Goal: Task Accomplishment & Management: Complete application form

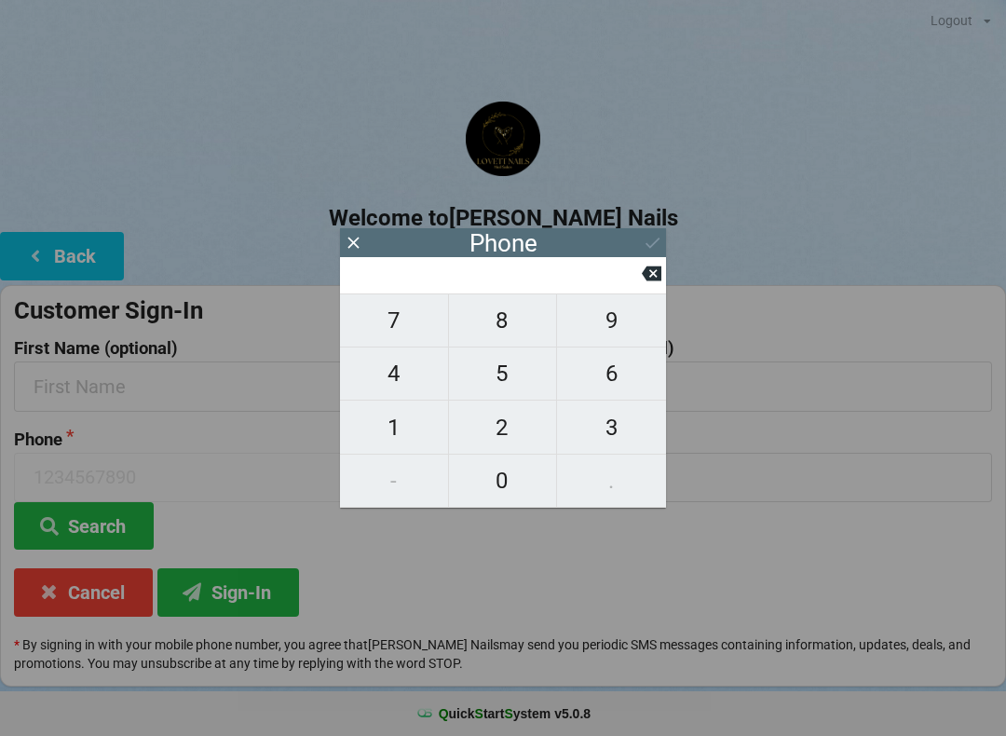
click at [428, 335] on span "7" at bounding box center [394, 320] width 108 height 39
type input "7"
click at [403, 427] on span "1" at bounding box center [394, 427] width 108 height 39
type input "71"
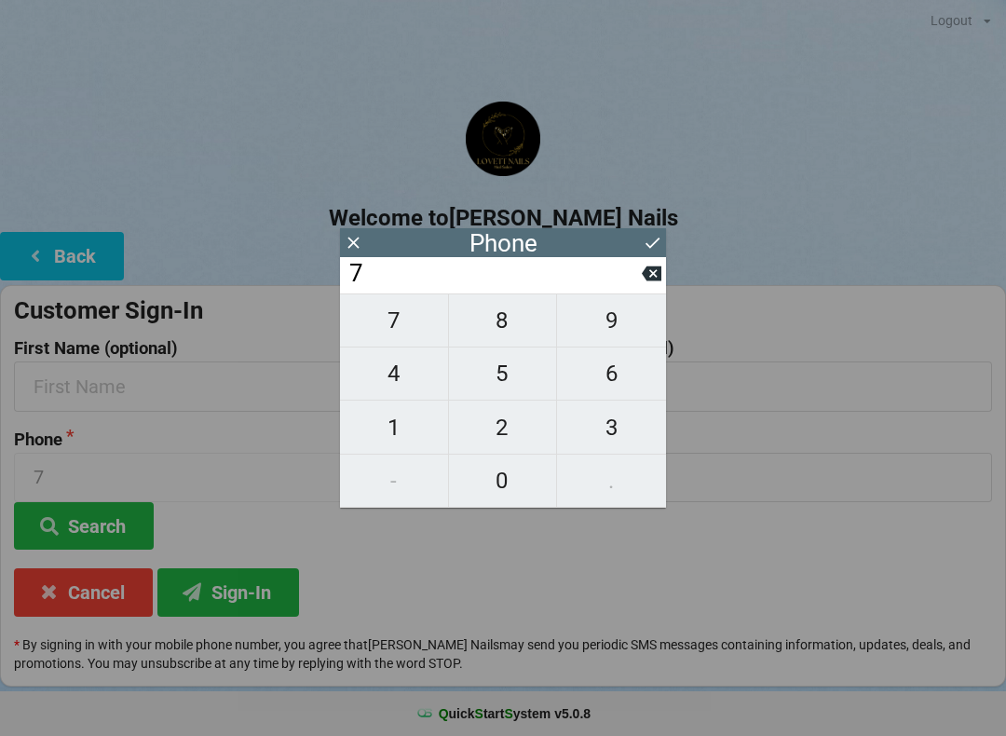
type input "71"
click at [631, 432] on span "3" at bounding box center [611, 427] width 109 height 39
type input "713"
click at [511, 326] on span "8" at bounding box center [503, 320] width 108 height 39
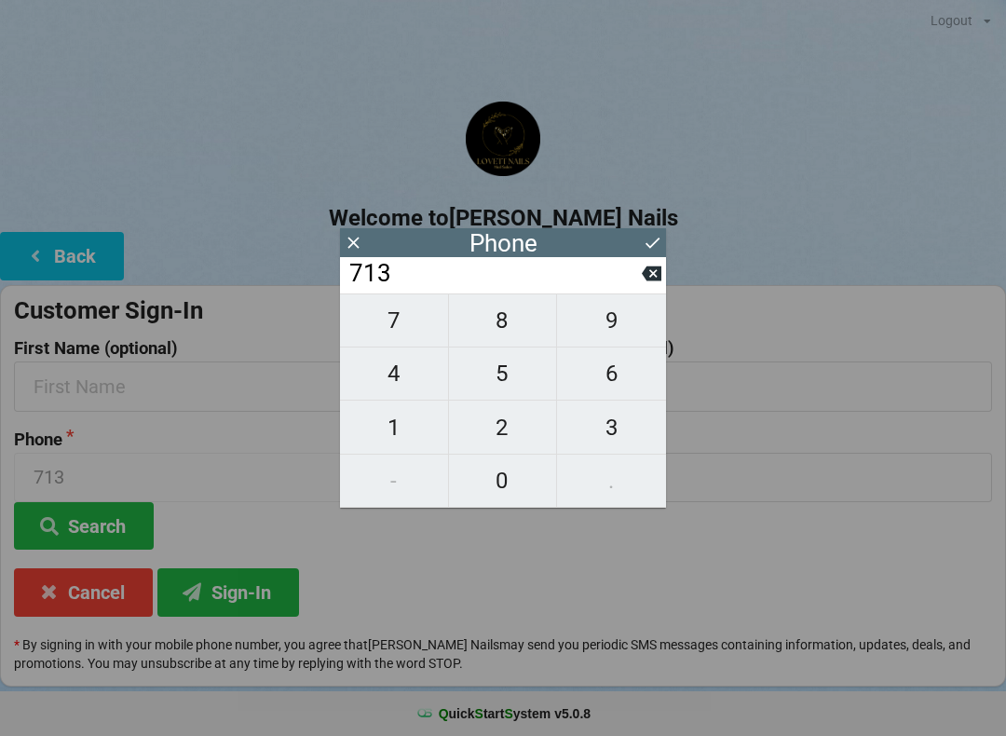
type input "7138"
click at [617, 447] on span "3" at bounding box center [611, 427] width 109 height 39
type input "71383"
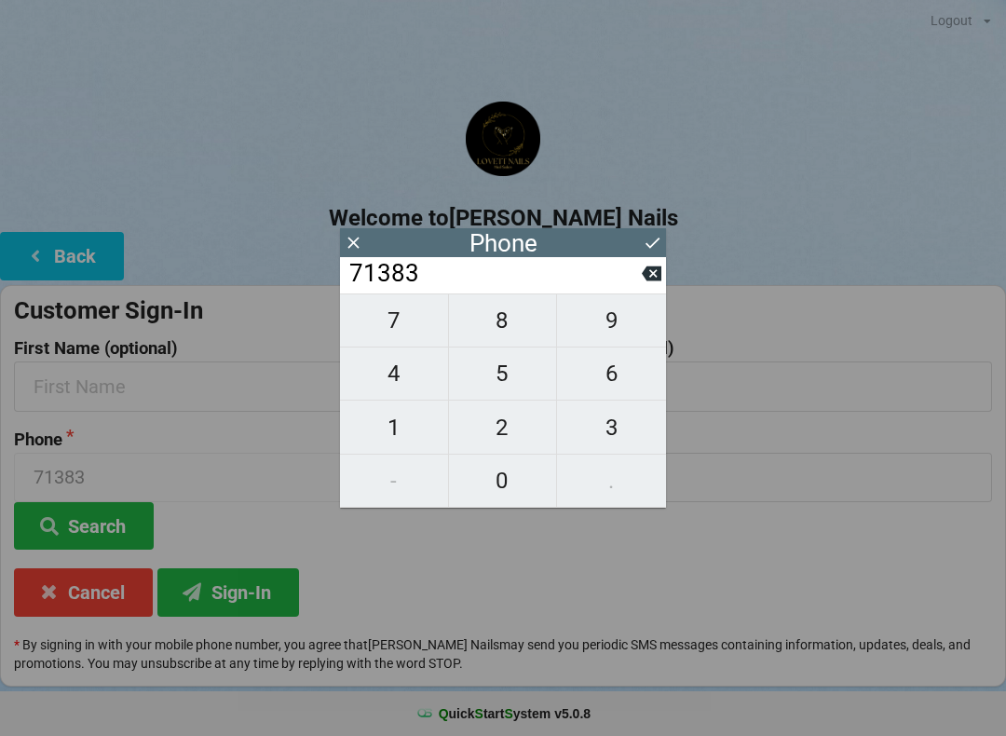
click at [615, 325] on span "9" at bounding box center [611, 320] width 109 height 39
type input "713839"
click at [521, 373] on span "5" at bounding box center [503, 373] width 108 height 39
type input "7138395"
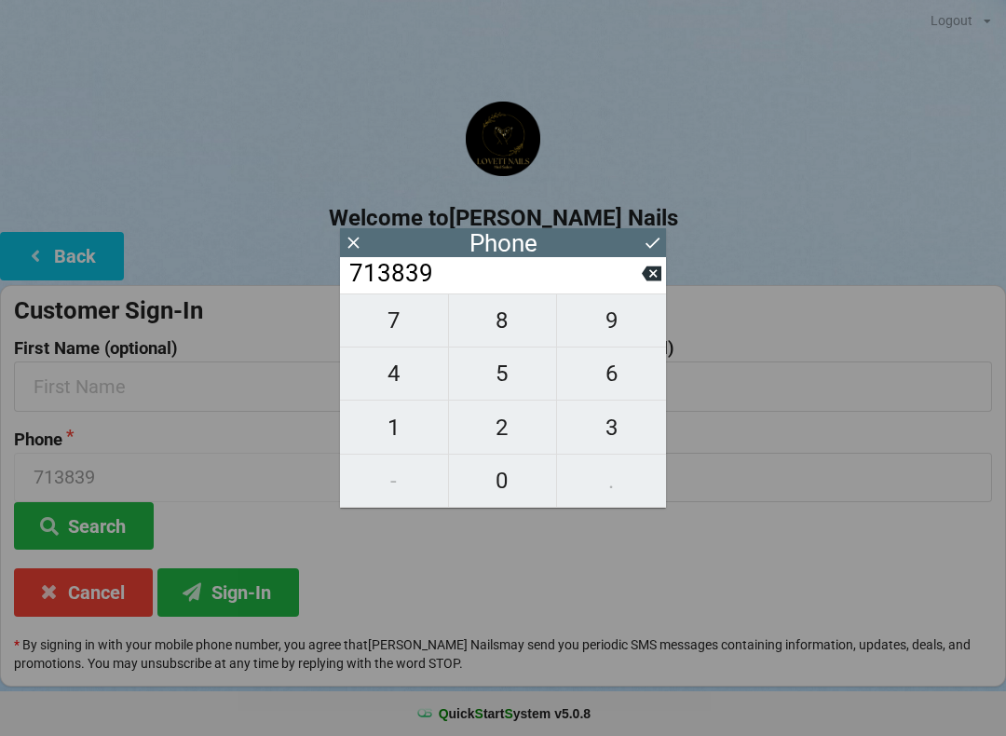
type input "7138395"
click at [640, 416] on span "3" at bounding box center [611, 427] width 109 height 39
type input "71383953"
click at [399, 382] on span "4" at bounding box center [394, 373] width 108 height 39
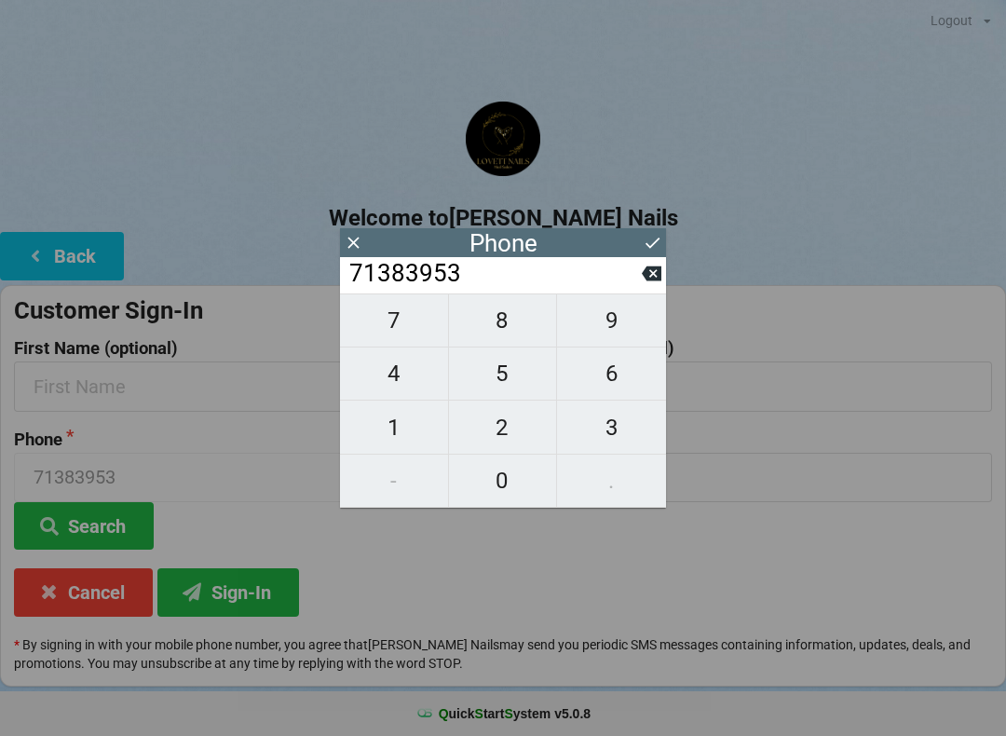
type input "713839534"
click at [503, 378] on span "5" at bounding box center [503, 373] width 108 height 39
type input "7138395345"
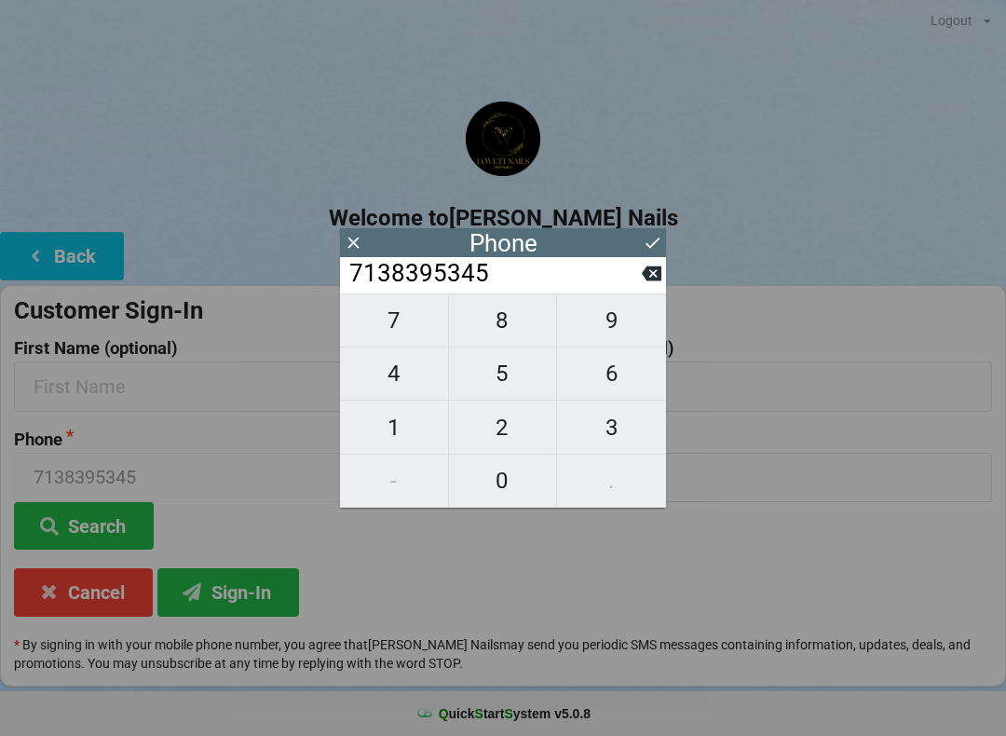
click at [652, 232] on button at bounding box center [653, 242] width 20 height 25
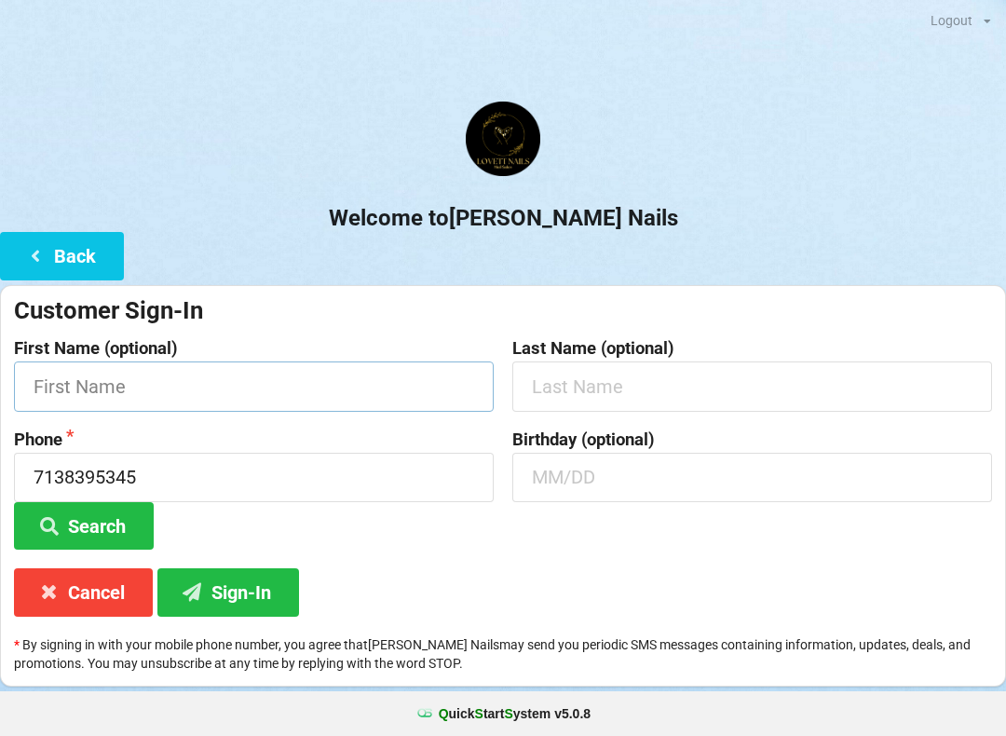
click at [282, 396] on input "text" at bounding box center [254, 385] width 480 height 49
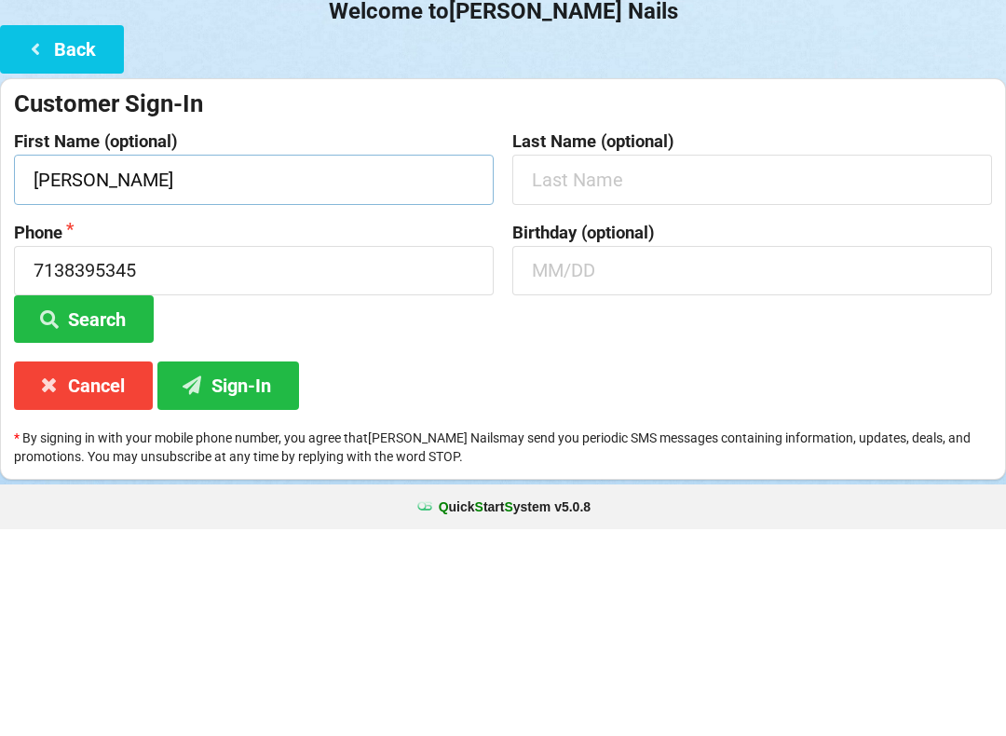
type input "[PERSON_NAME]"
click at [649, 361] on input "text" at bounding box center [752, 385] width 480 height 49
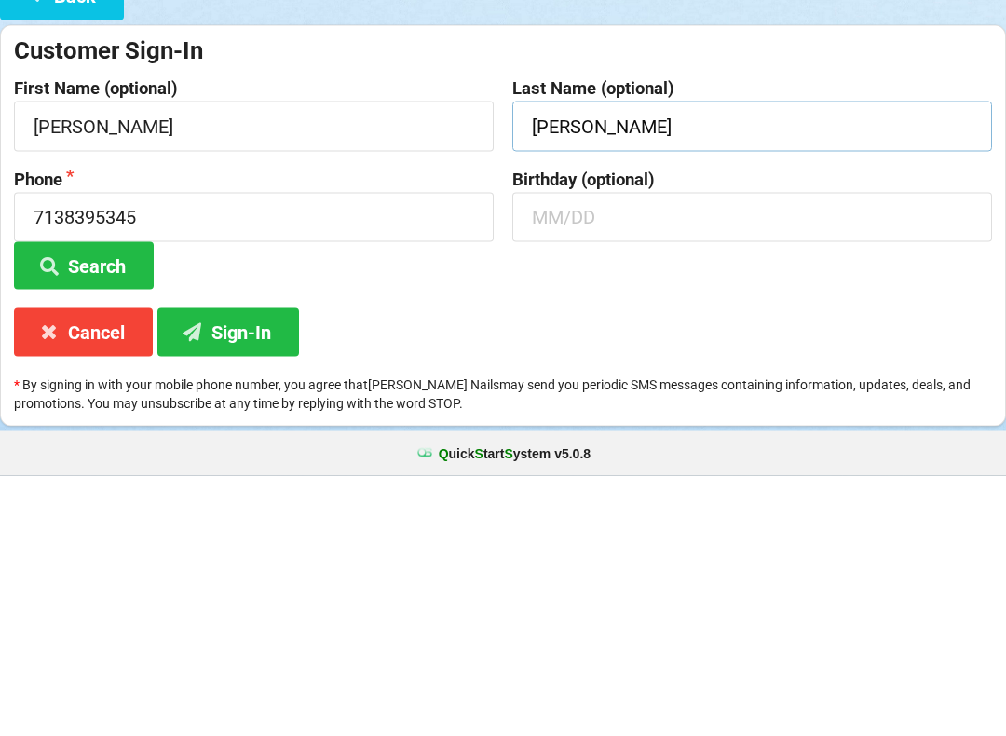
type input "[PERSON_NAME]"
click at [672, 453] on input "text" at bounding box center [752, 477] width 480 height 49
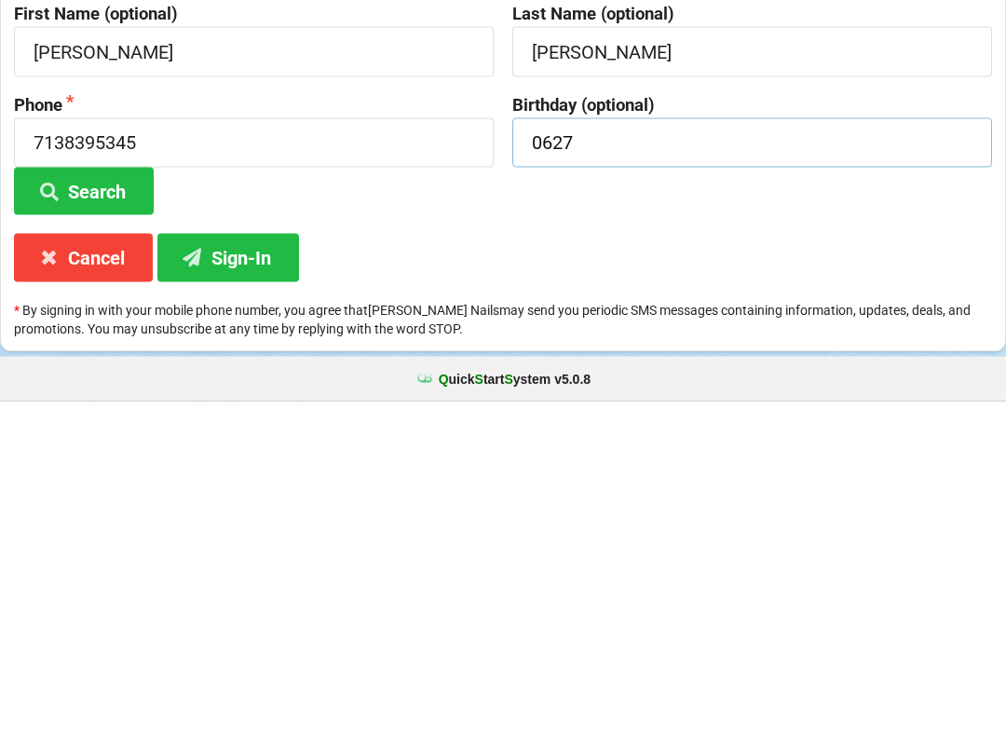
type input "0627"
click at [101, 502] on button "Search" at bounding box center [84, 525] width 140 height 47
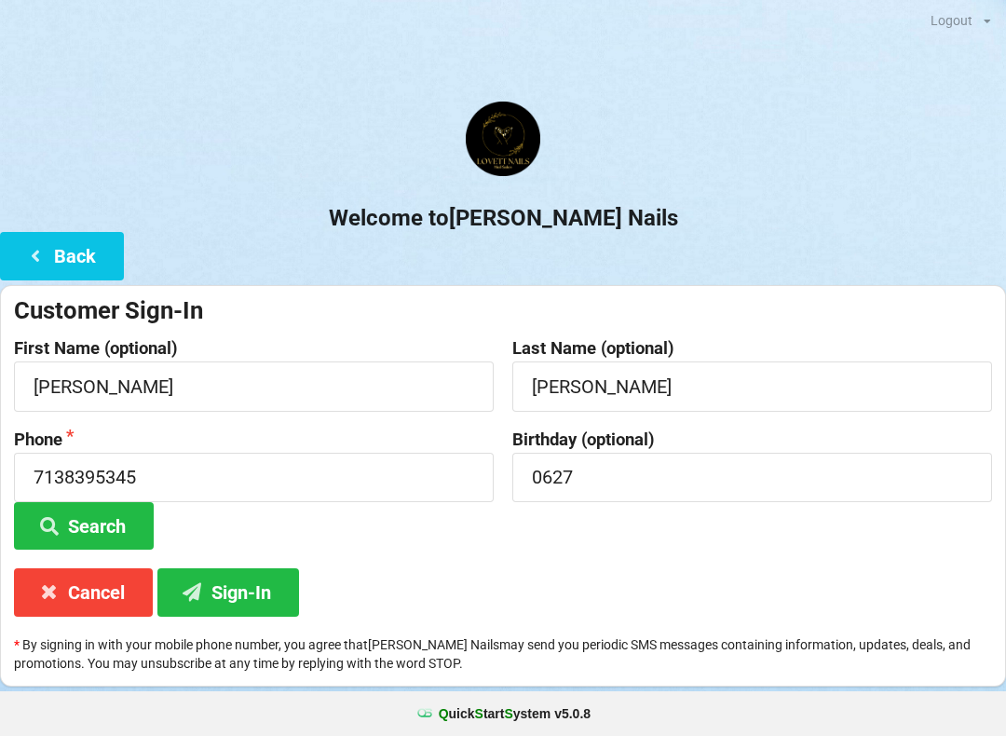
click at [237, 573] on button "Sign-In" at bounding box center [228, 591] width 142 height 47
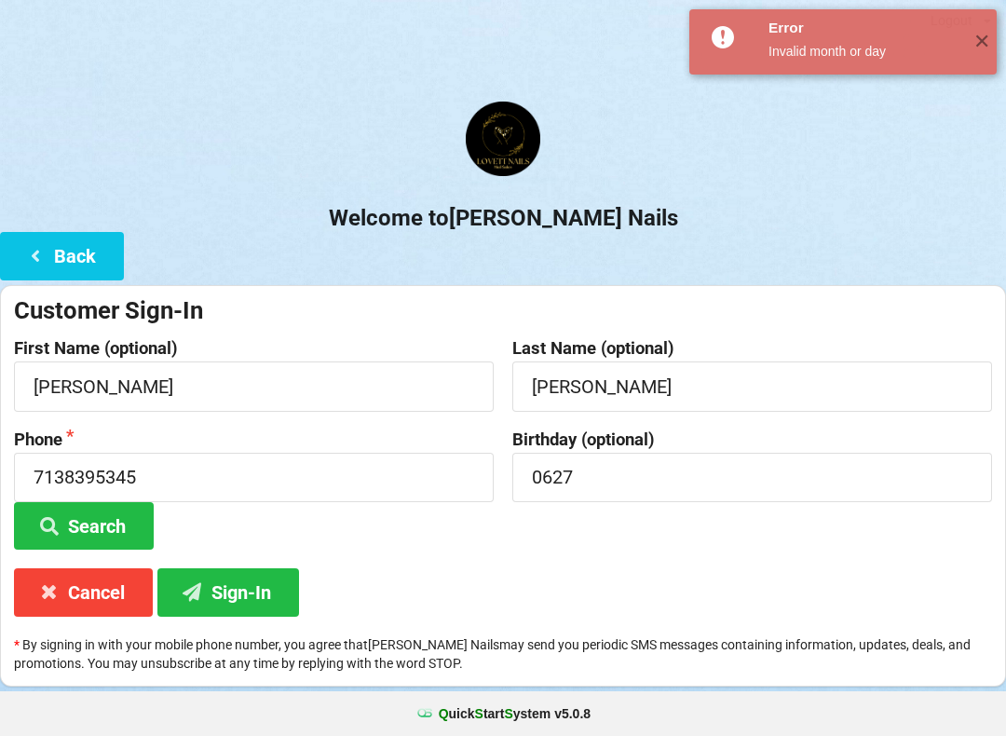
click at [98, 579] on button "Cancel" at bounding box center [83, 591] width 139 height 47
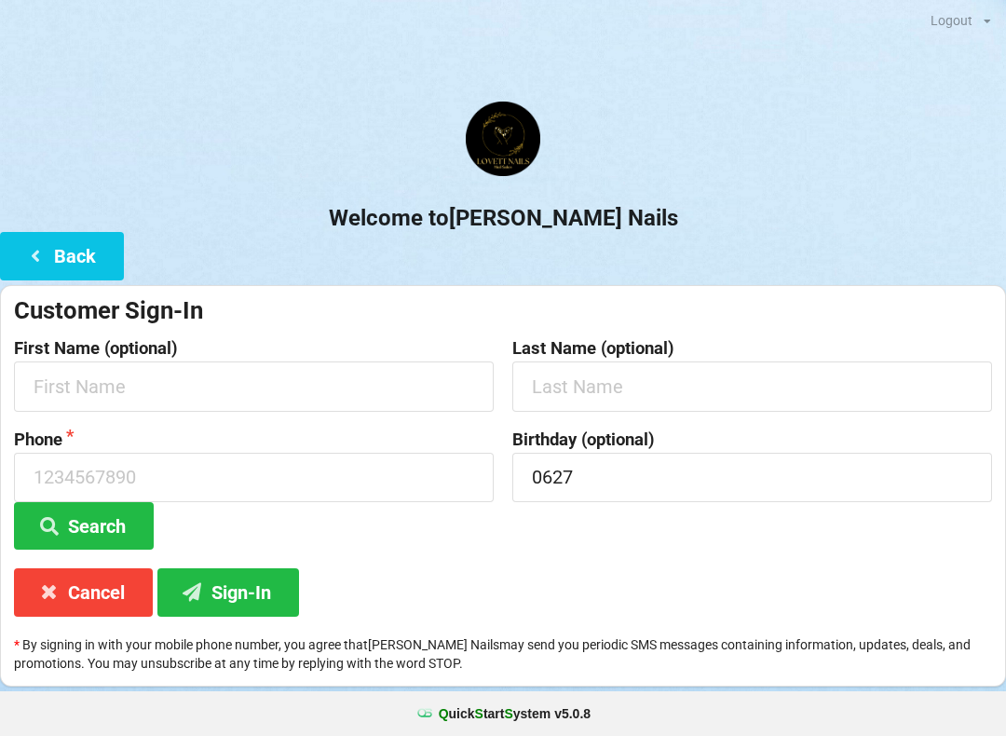
click at [99, 599] on button "Cancel" at bounding box center [83, 591] width 139 height 47
click at [92, 602] on button "Cancel" at bounding box center [83, 591] width 139 height 47
click at [90, 594] on button "Cancel" at bounding box center [83, 591] width 139 height 47
click at [85, 581] on button "Cancel" at bounding box center [83, 591] width 139 height 47
click at [86, 598] on button "Cancel" at bounding box center [83, 591] width 139 height 47
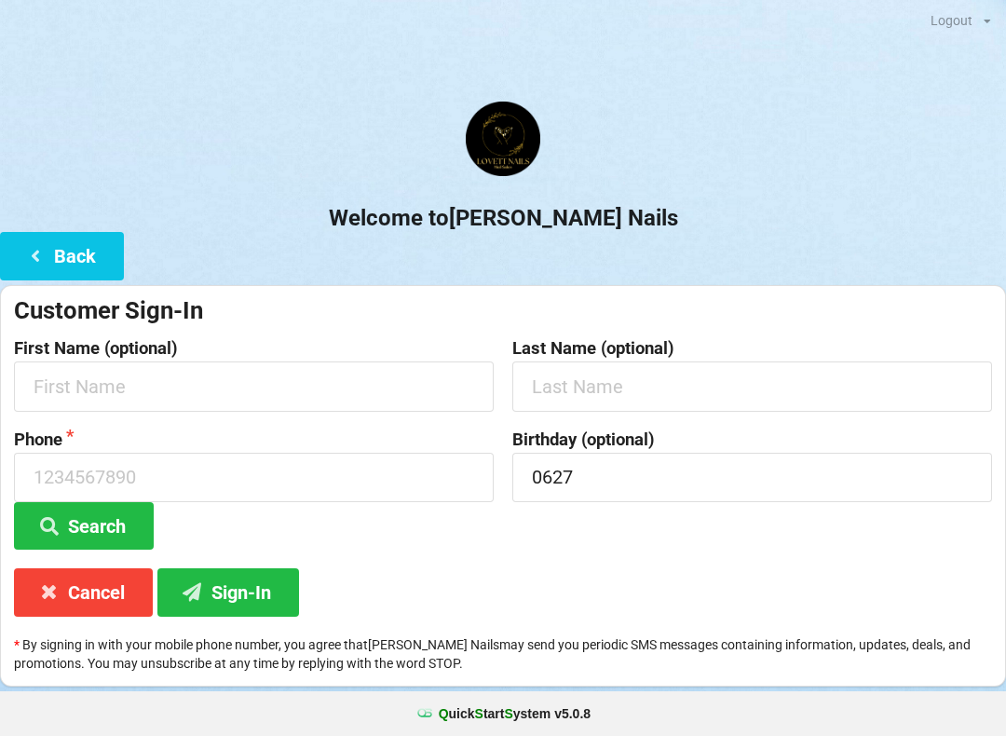
click at [67, 240] on button "Back" at bounding box center [62, 255] width 124 height 47
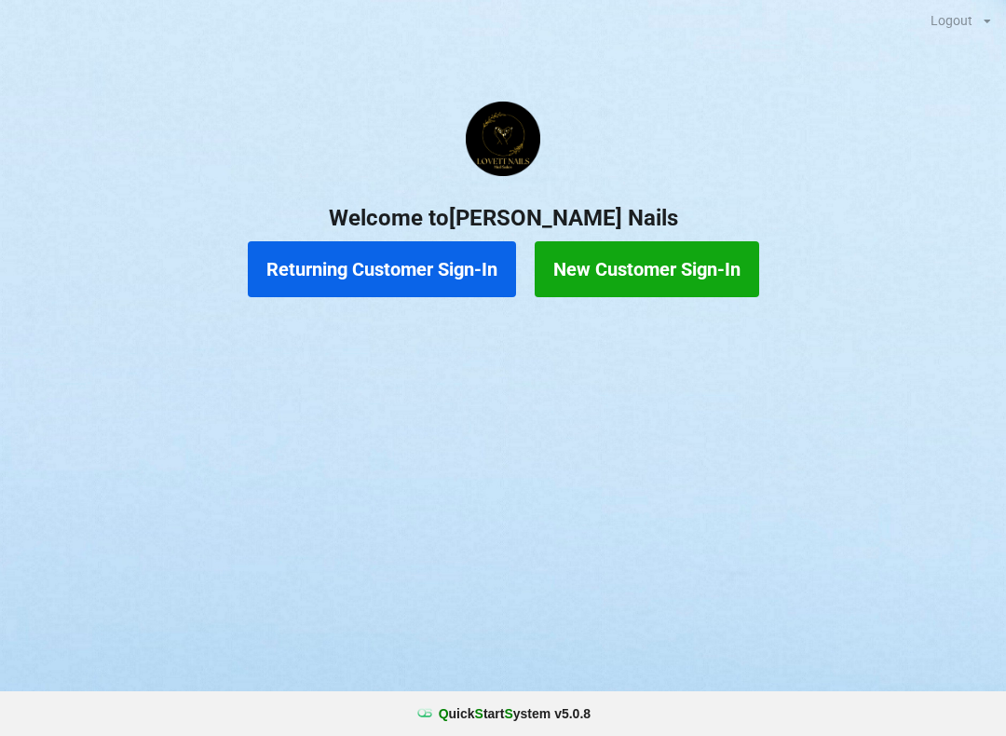
click at [675, 263] on button "New Customer Sign-In" at bounding box center [647, 269] width 224 height 56
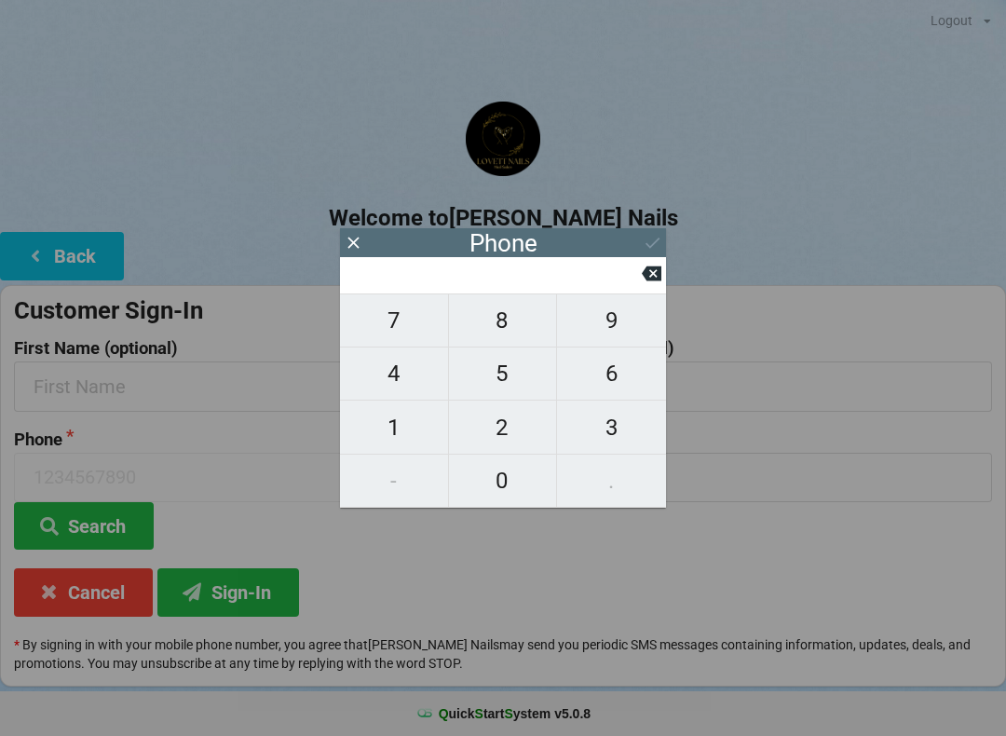
click at [413, 419] on span "1" at bounding box center [394, 427] width 108 height 39
type input "1"
click at [652, 286] on button at bounding box center [652, 273] width 20 height 25
click at [408, 329] on span "7" at bounding box center [394, 320] width 108 height 39
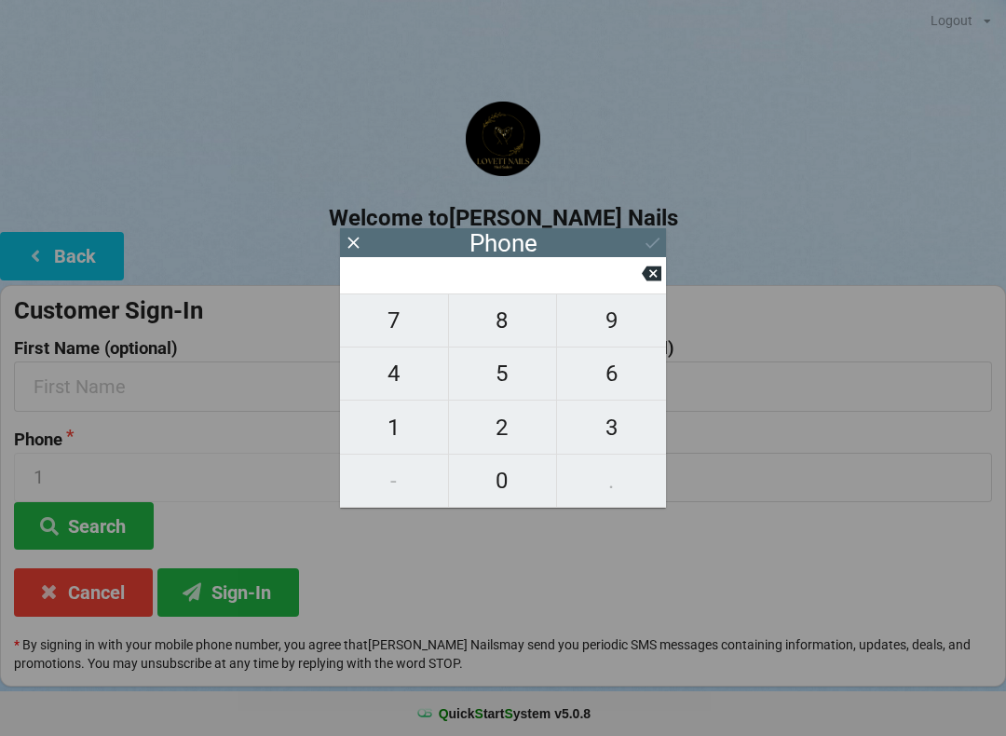
type input "7"
click at [399, 447] on span "1" at bounding box center [394, 427] width 108 height 39
type input "71"
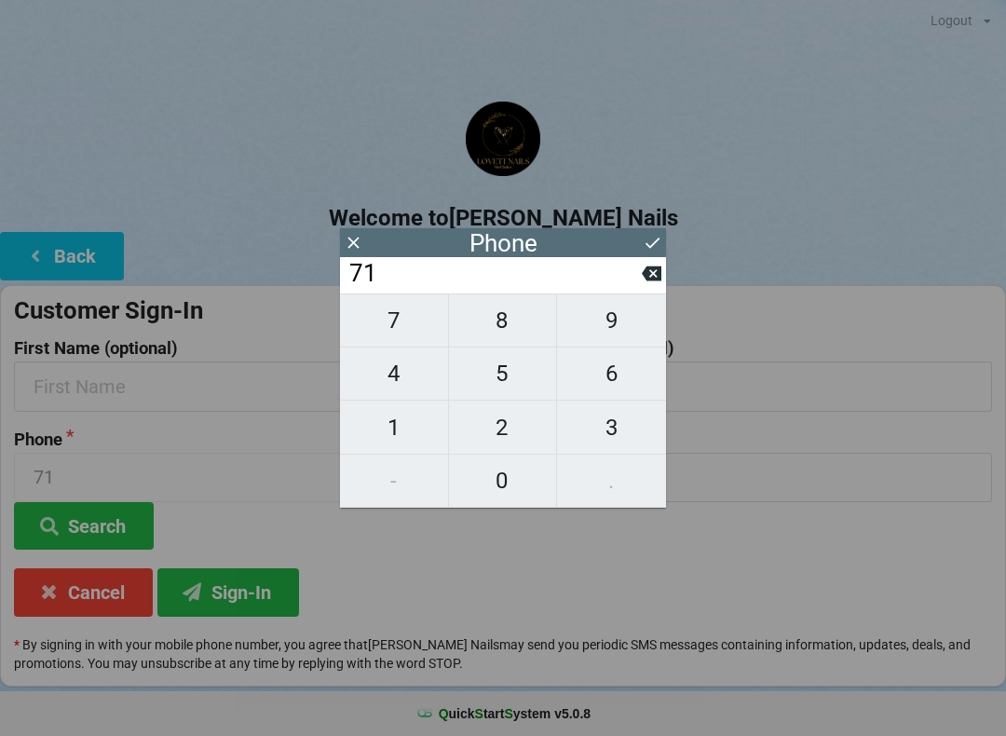
click at [625, 422] on span "3" at bounding box center [611, 427] width 109 height 39
type input "713"
click at [494, 331] on span "8" at bounding box center [503, 320] width 108 height 39
type input "7138"
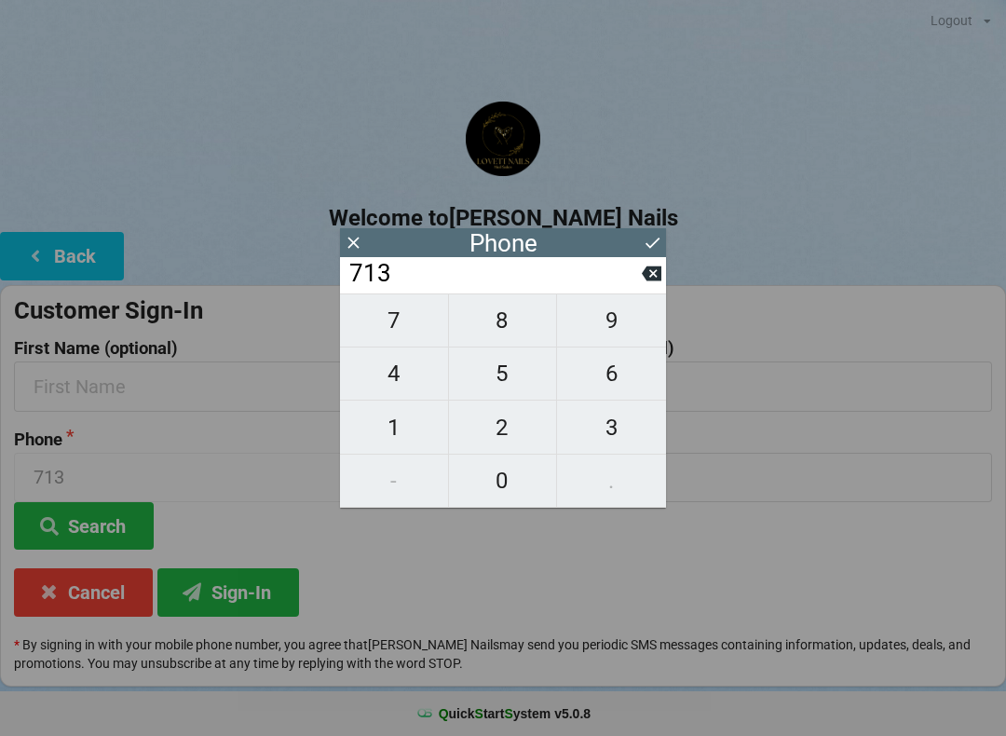
type input "7138"
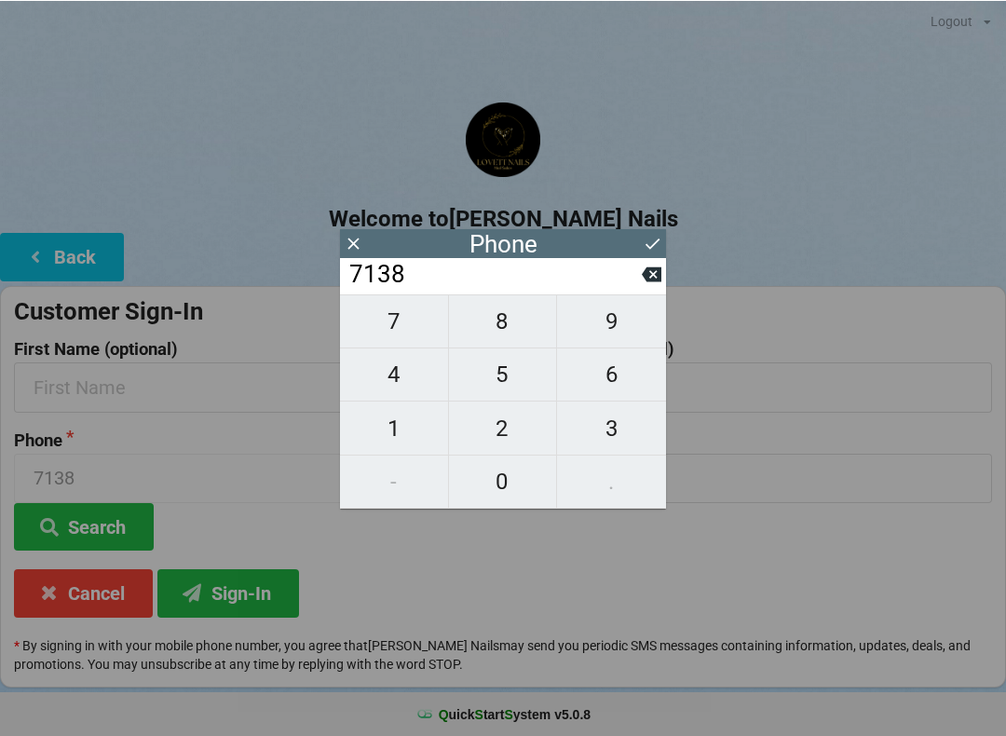
click at [631, 434] on span "3" at bounding box center [611, 427] width 109 height 39
type input "71383"
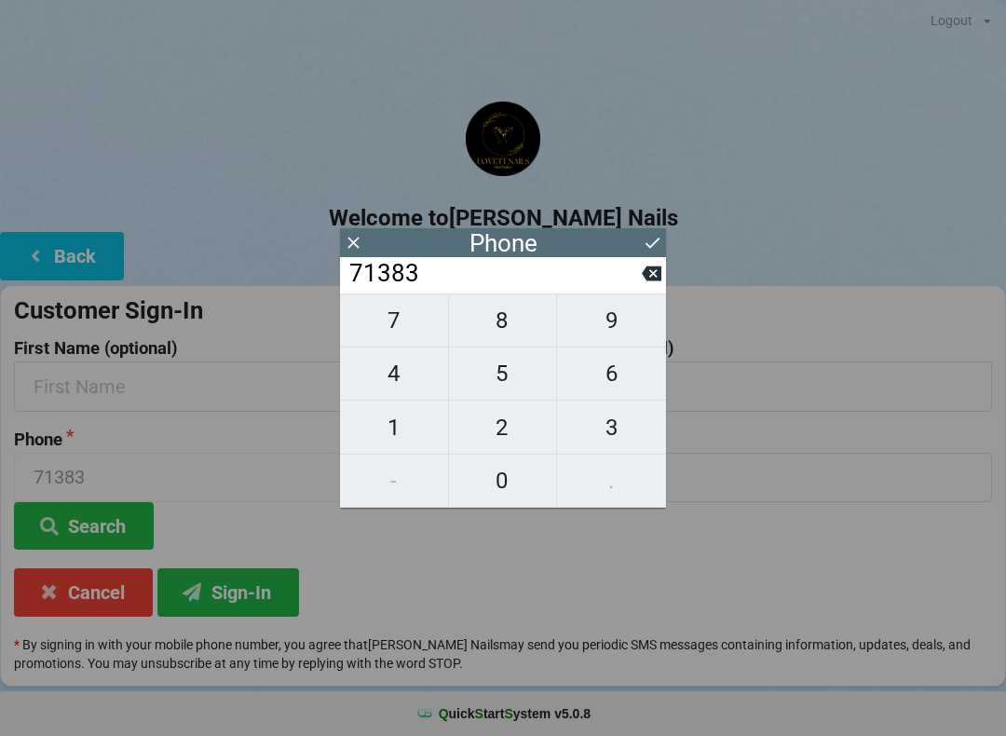
click at [644, 277] on icon at bounding box center [652, 274] width 20 height 20
click at [602, 440] on span "3" at bounding box center [611, 427] width 109 height 39
click at [592, 332] on span "9" at bounding box center [611, 320] width 109 height 39
type input "713839"
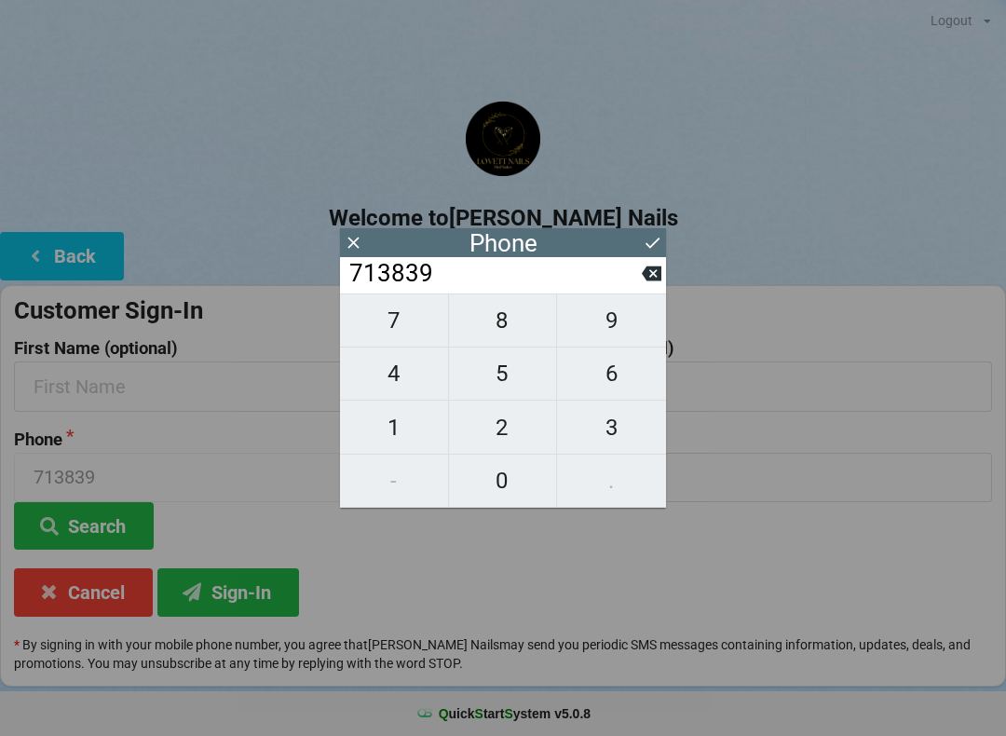
click at [494, 379] on span "5" at bounding box center [503, 373] width 108 height 39
type input "7138395"
click at [603, 436] on span "3" at bounding box center [611, 427] width 109 height 39
type input "71383953"
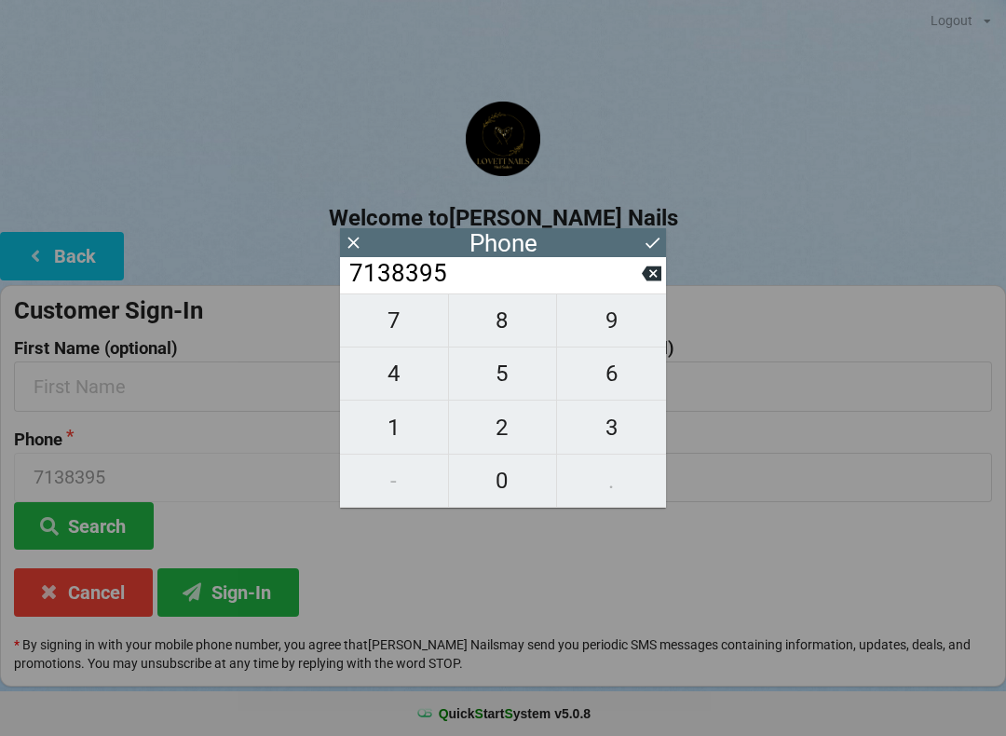
type input "71383953"
click at [399, 376] on span "4" at bounding box center [394, 373] width 108 height 39
type input "713839534"
click at [499, 385] on span "5" at bounding box center [503, 373] width 108 height 39
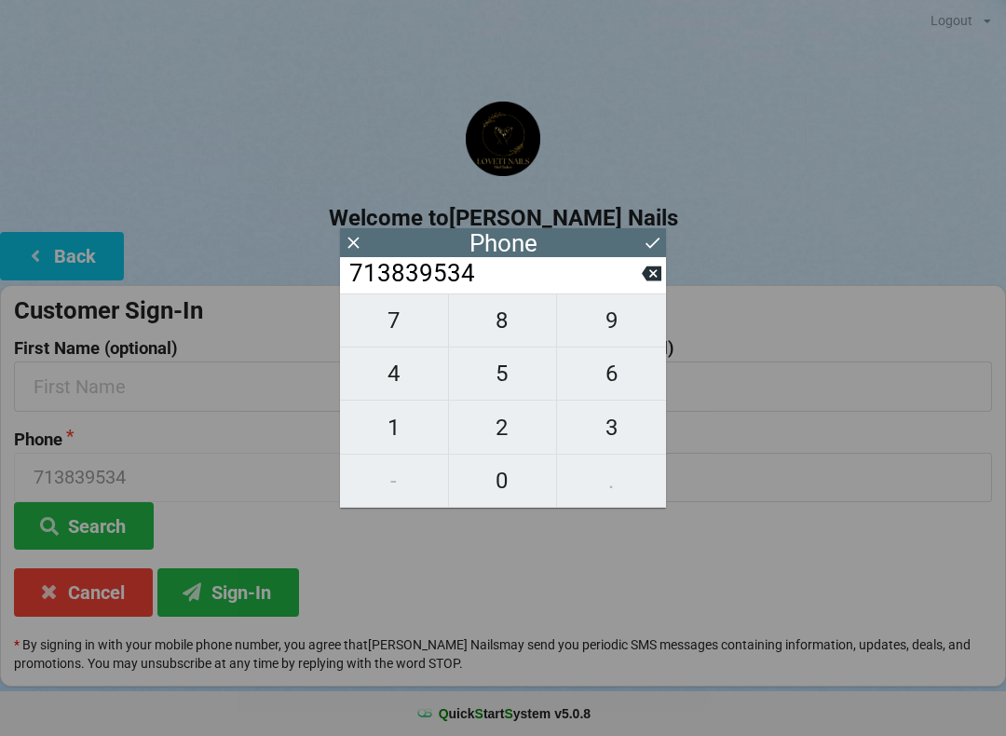
type input "7138395345"
click at [650, 249] on icon at bounding box center [653, 243] width 20 height 20
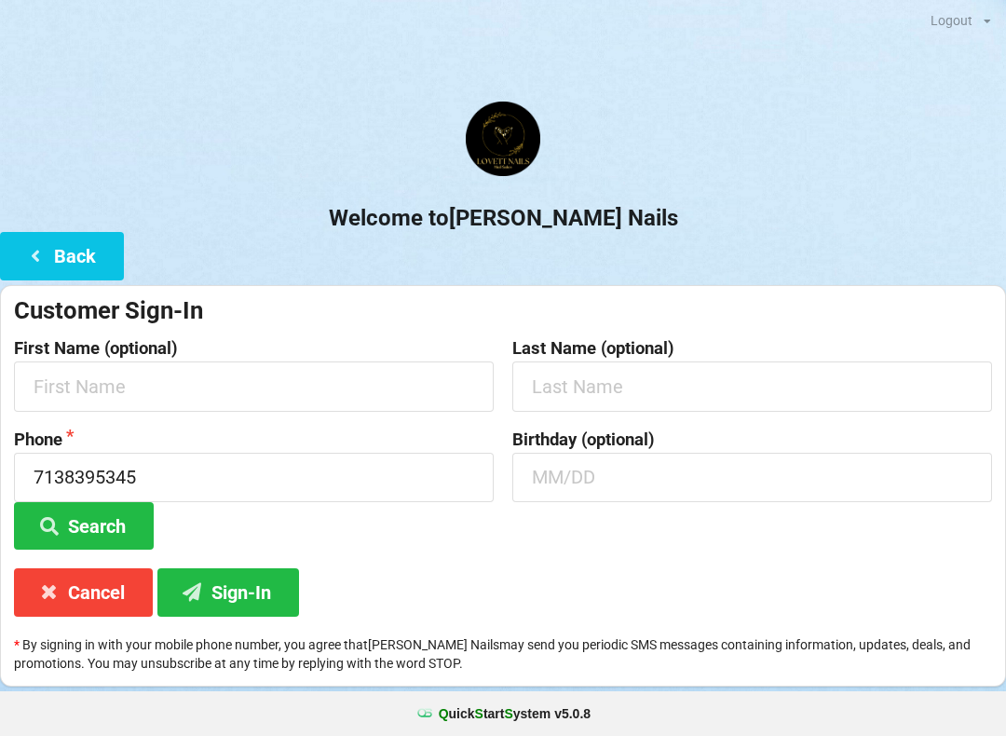
click at [76, 261] on button "Back" at bounding box center [62, 255] width 124 height 47
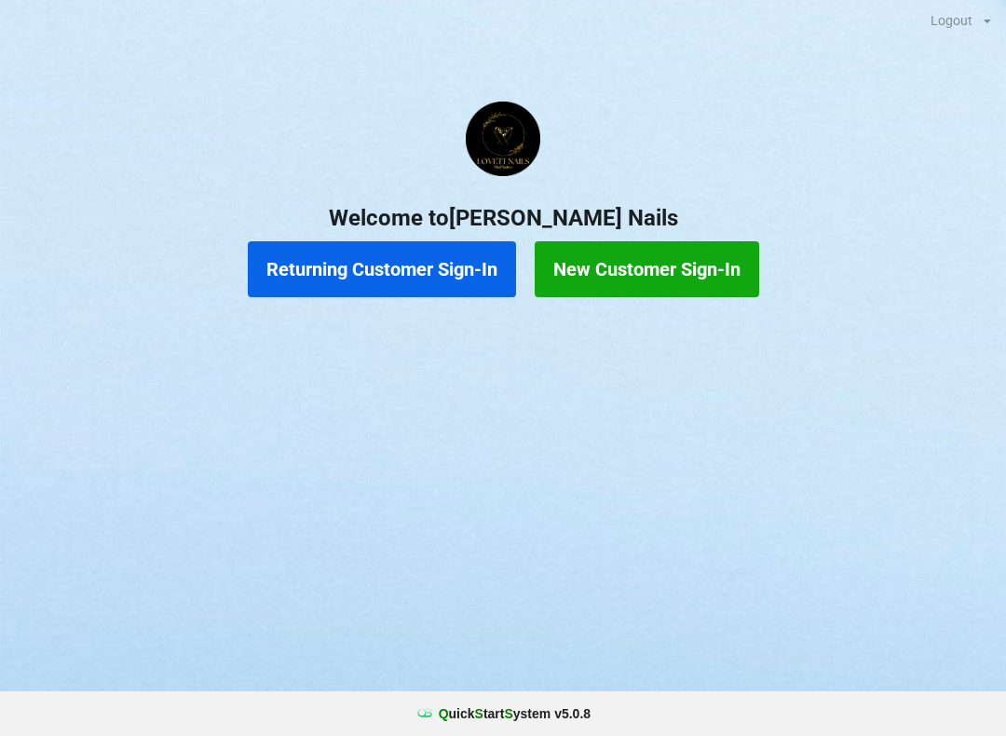
click at [696, 272] on button "New Customer Sign-In" at bounding box center [647, 269] width 224 height 56
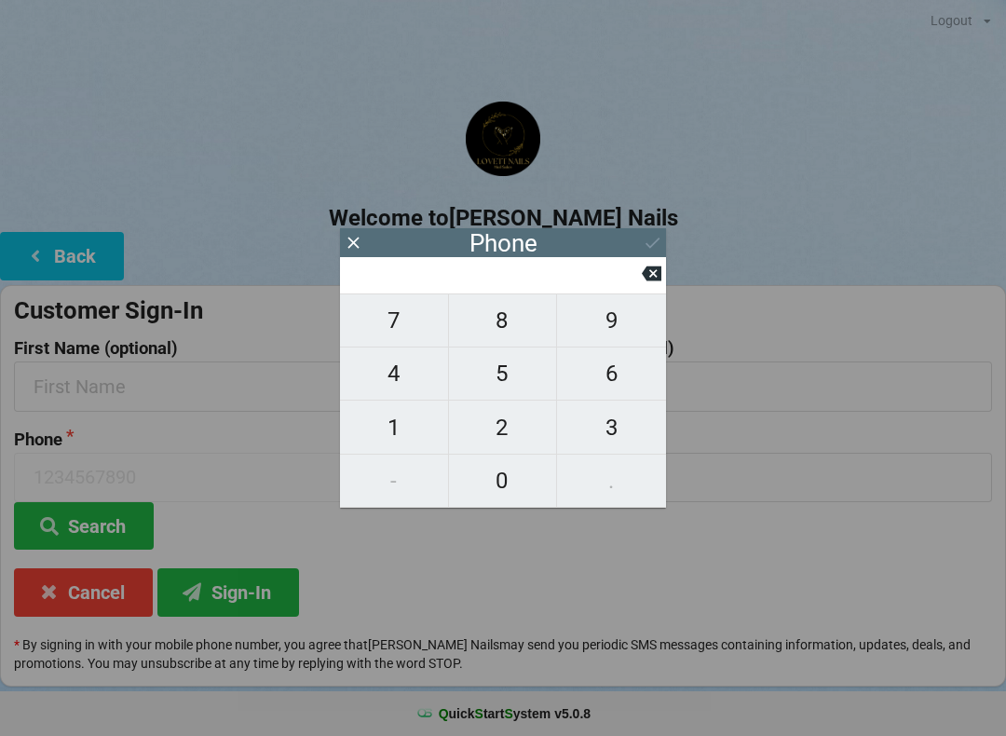
click at [397, 321] on span "7" at bounding box center [394, 320] width 108 height 39
type input "7"
click at [420, 438] on span "1" at bounding box center [394, 427] width 108 height 39
type input "71"
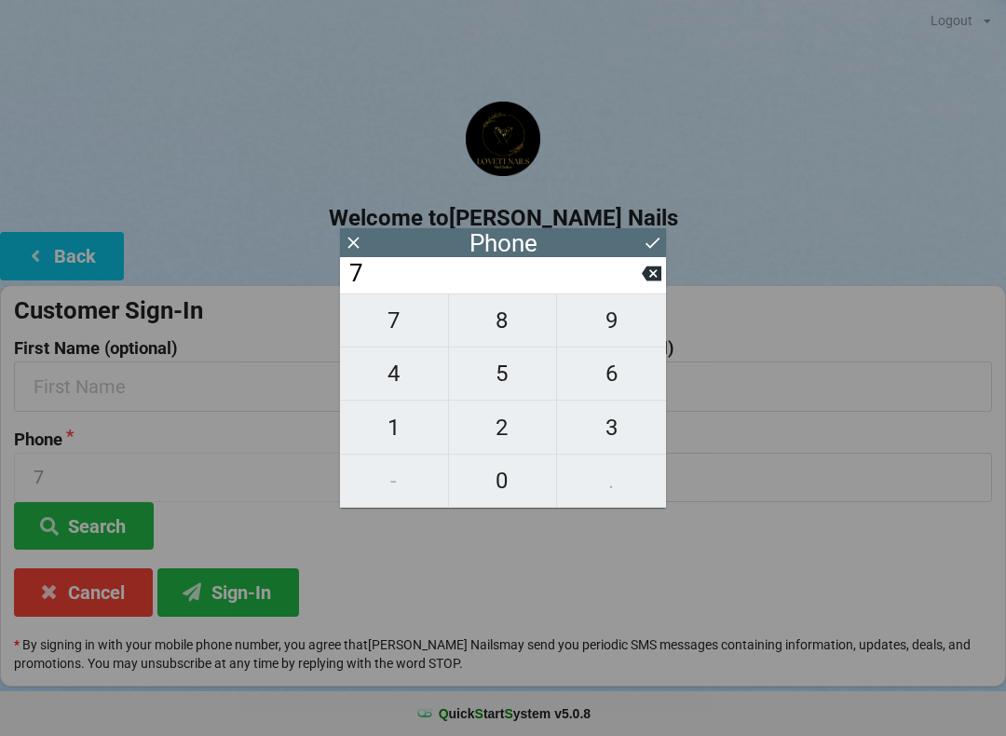
type input "71"
click at [618, 427] on span "3" at bounding box center [611, 427] width 109 height 39
type input "713"
click at [532, 320] on span "8" at bounding box center [503, 320] width 108 height 39
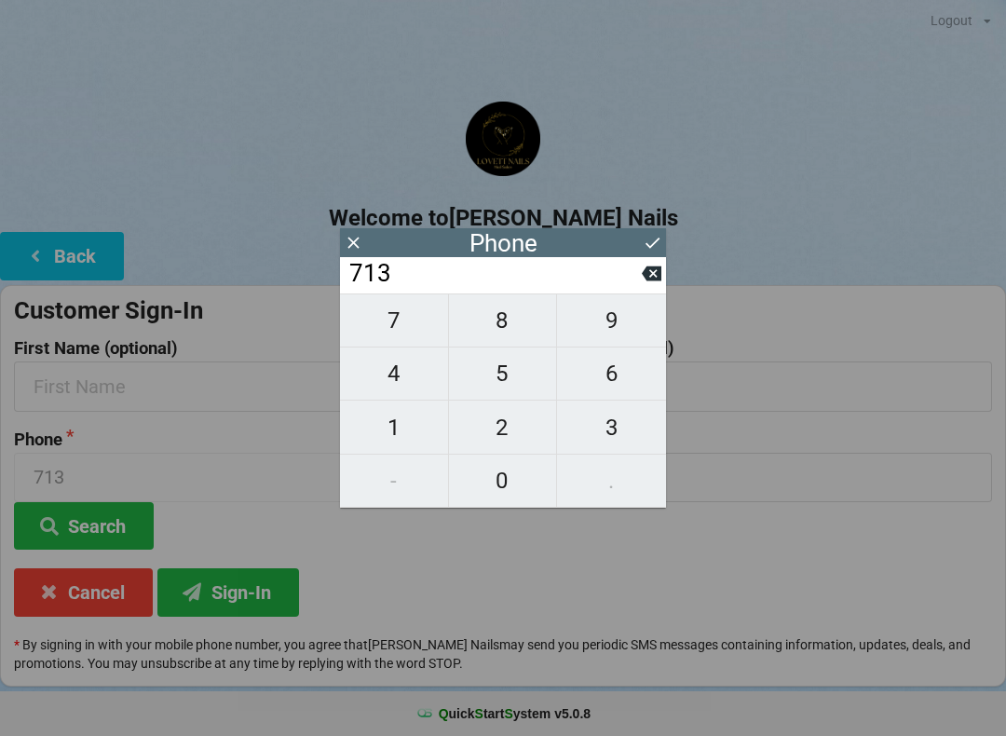
type input "7138"
click at [619, 430] on span "3" at bounding box center [611, 427] width 109 height 39
type input "71383"
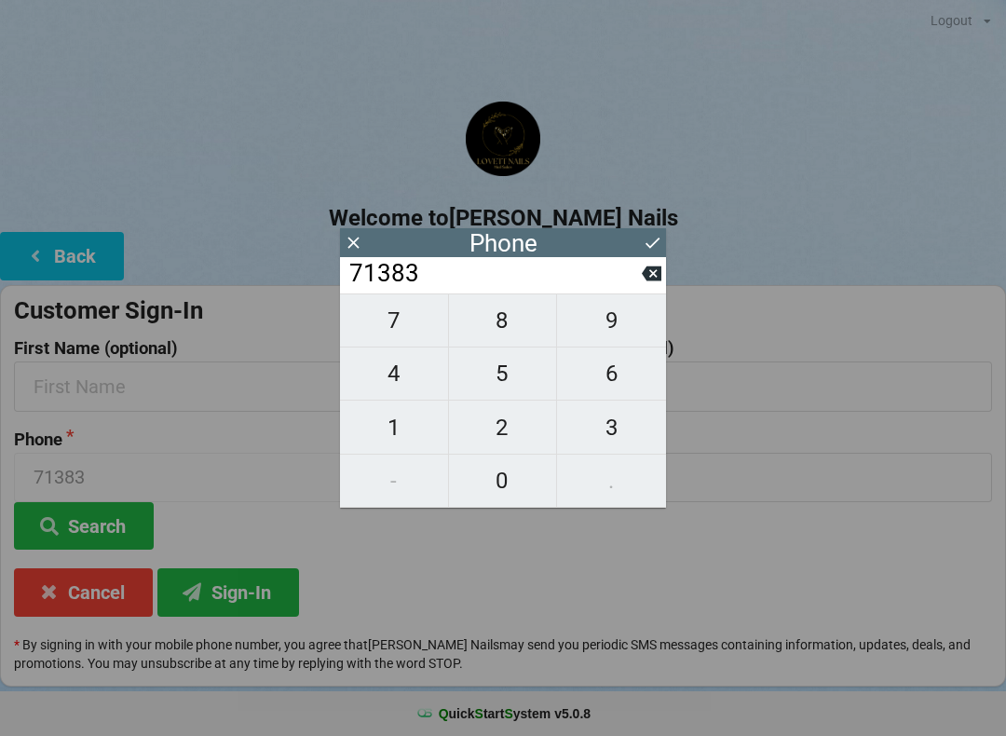
click at [639, 328] on span "9" at bounding box center [611, 320] width 109 height 39
type input "713839"
click at [513, 367] on span "5" at bounding box center [503, 373] width 108 height 39
type input "7138395"
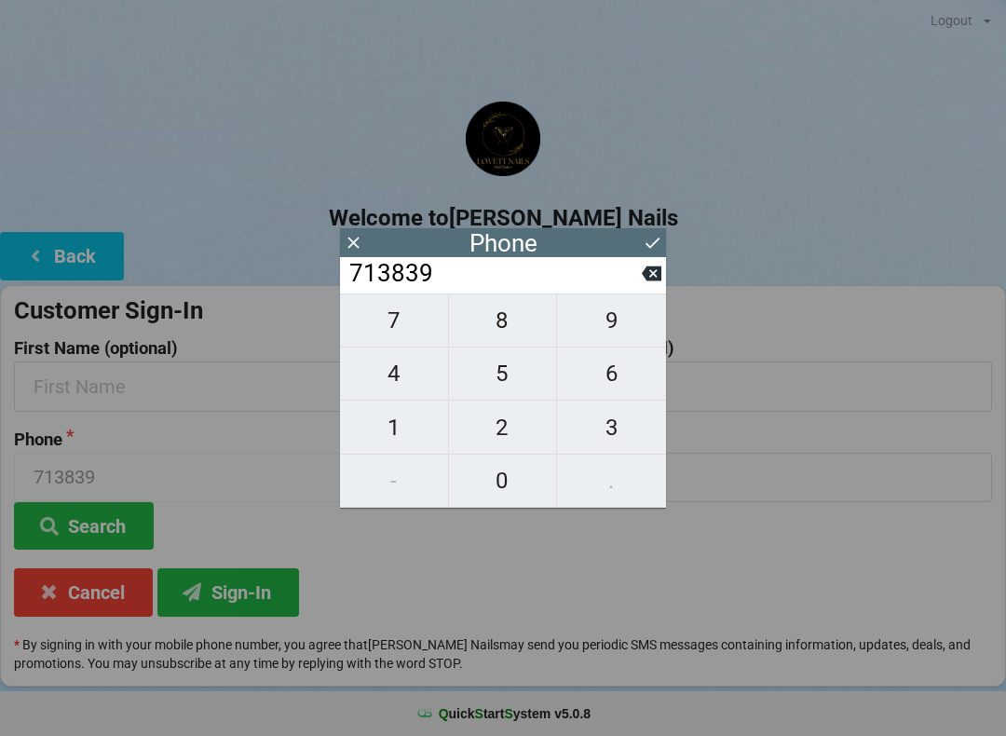
type input "7138395"
click at [630, 431] on span "3" at bounding box center [611, 427] width 109 height 39
type input "71383953"
click at [408, 377] on span "4" at bounding box center [394, 373] width 108 height 39
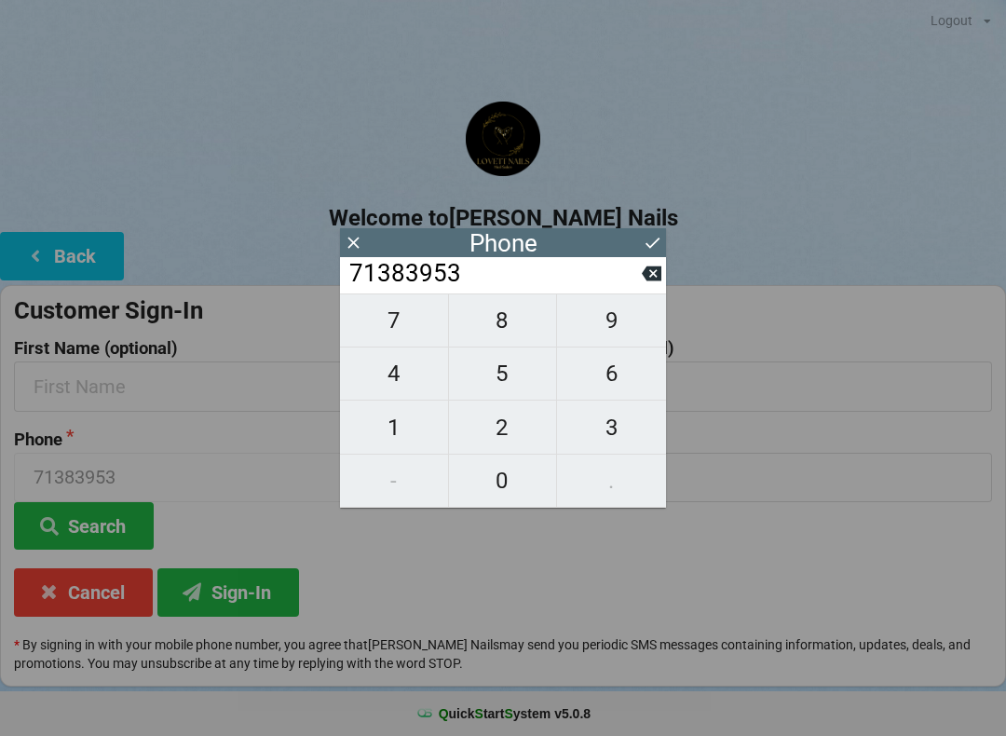
type input "713839534"
click at [513, 382] on span "5" at bounding box center [503, 373] width 108 height 39
type input "7138395345"
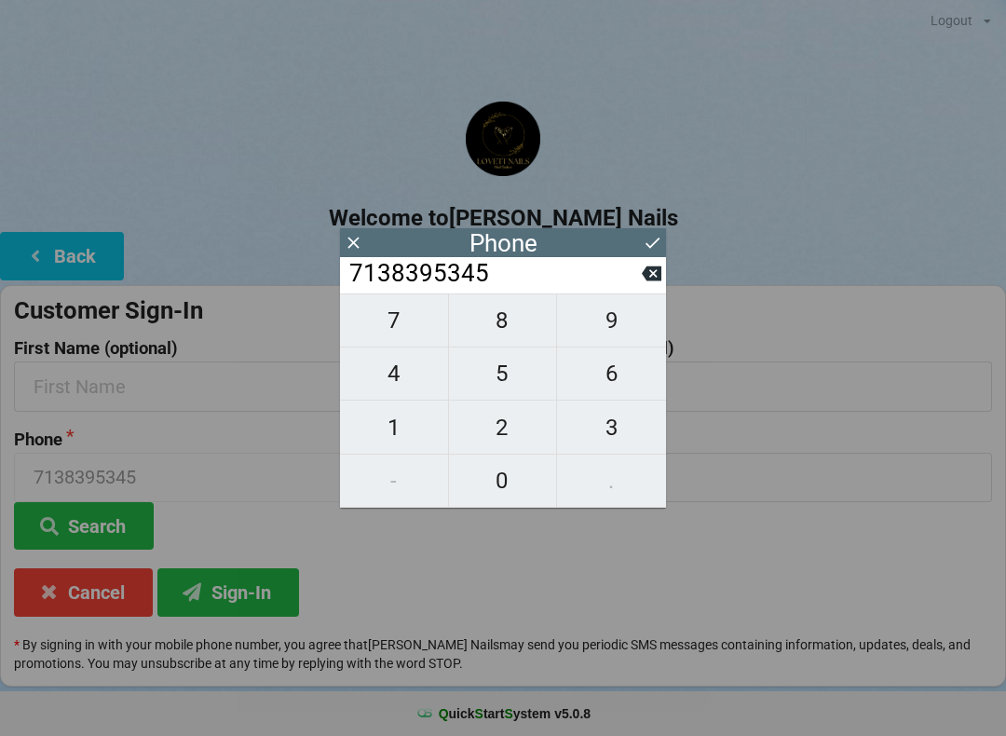
click at [651, 234] on icon at bounding box center [653, 243] width 20 height 20
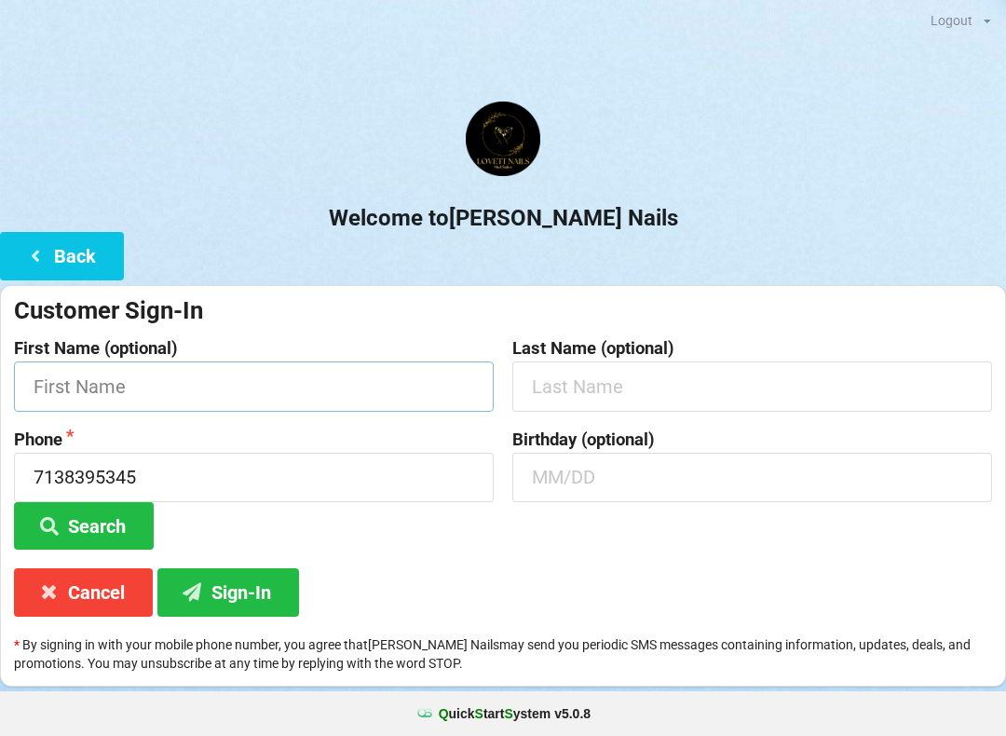
click at [392, 386] on input "text" at bounding box center [254, 385] width 480 height 49
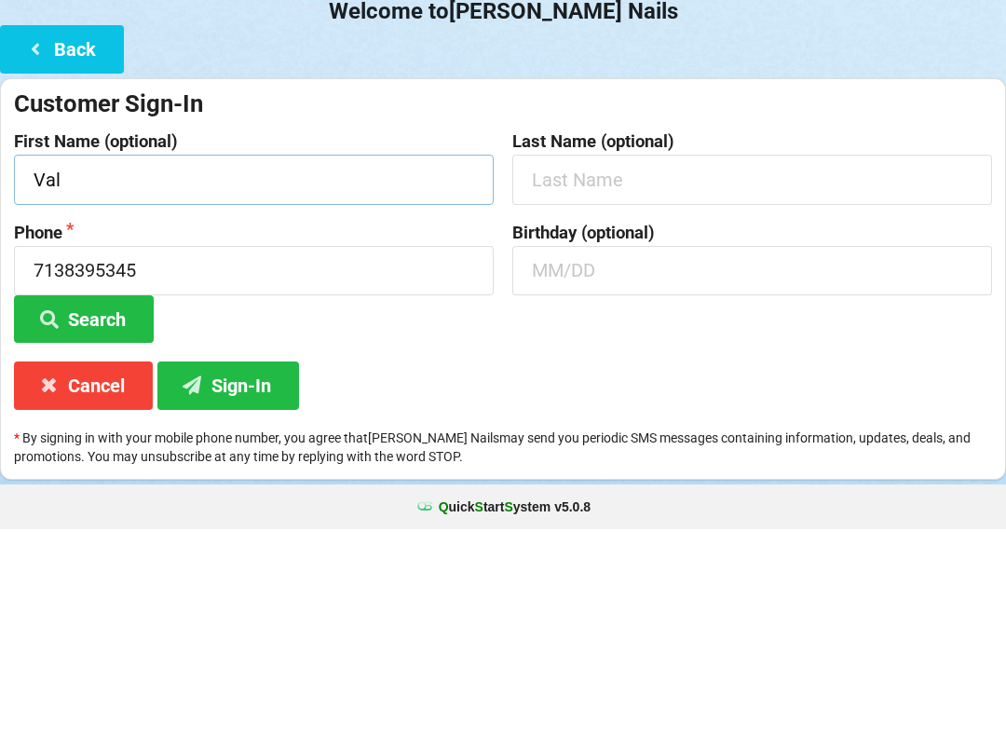
type input "Val"
click at [712, 361] on input "text" at bounding box center [752, 385] width 480 height 49
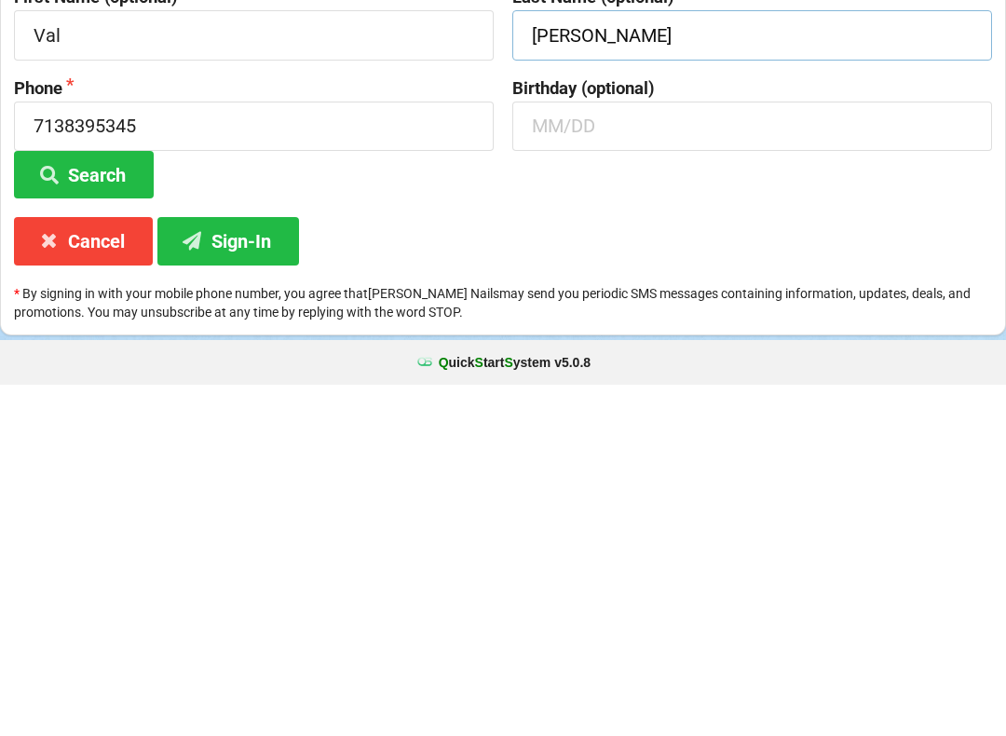
type input "[PERSON_NAME]"
click at [658, 453] on input "text" at bounding box center [752, 477] width 480 height 49
click at [203, 583] on icon at bounding box center [193, 591] width 22 height 16
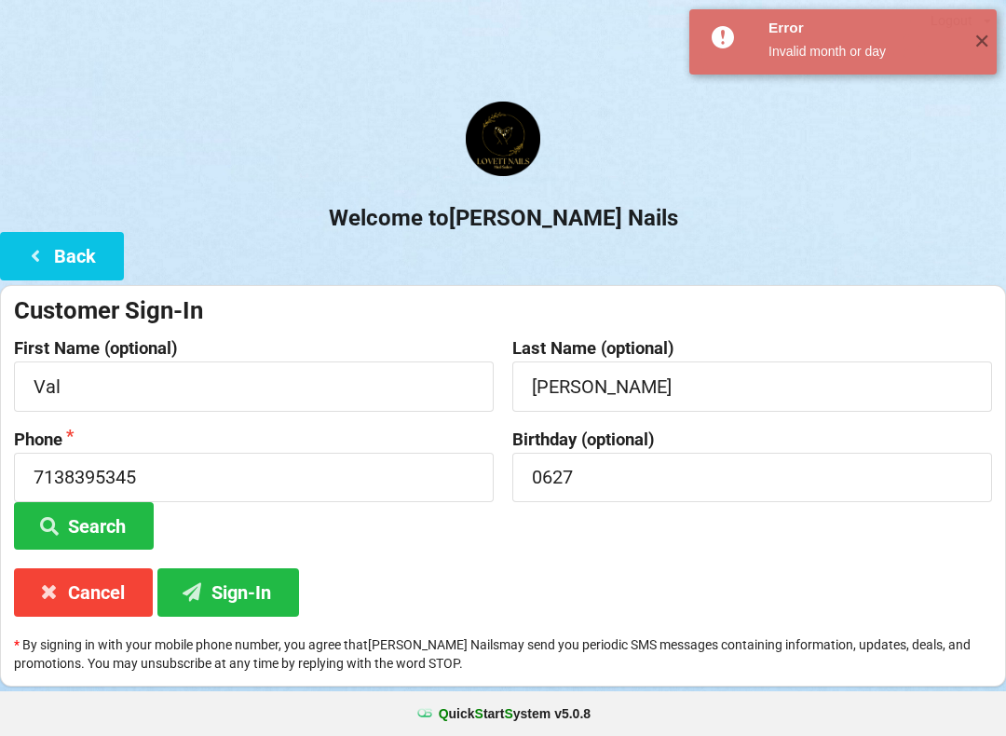
click at [89, 525] on button "Search" at bounding box center [84, 525] width 140 height 47
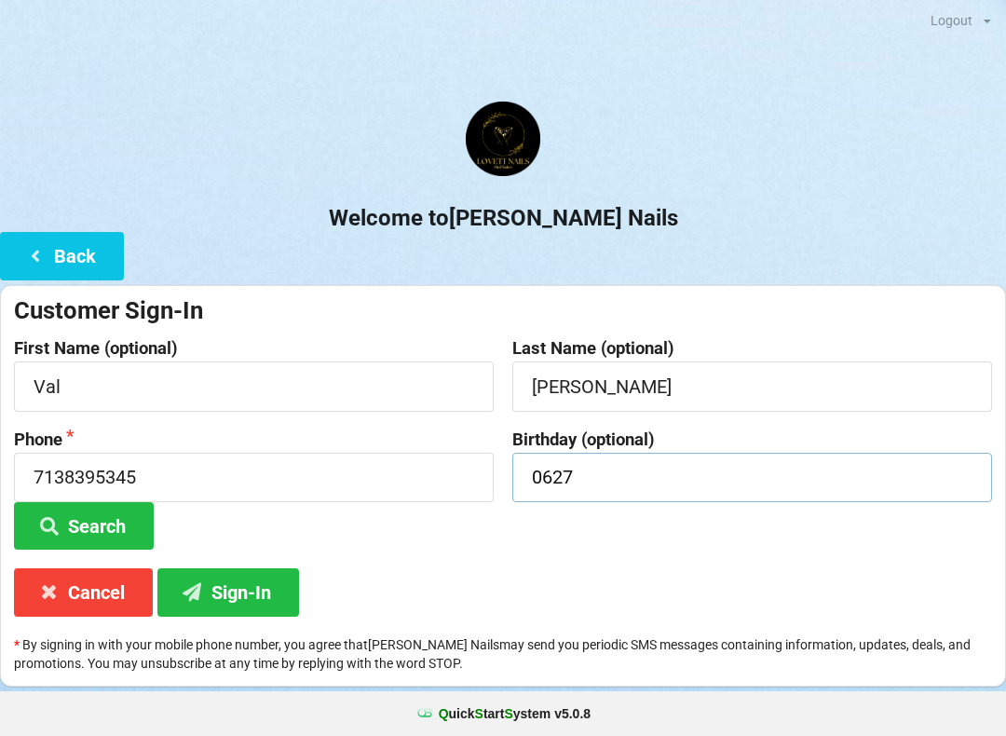
click at [647, 474] on input "0627" at bounding box center [752, 477] width 480 height 49
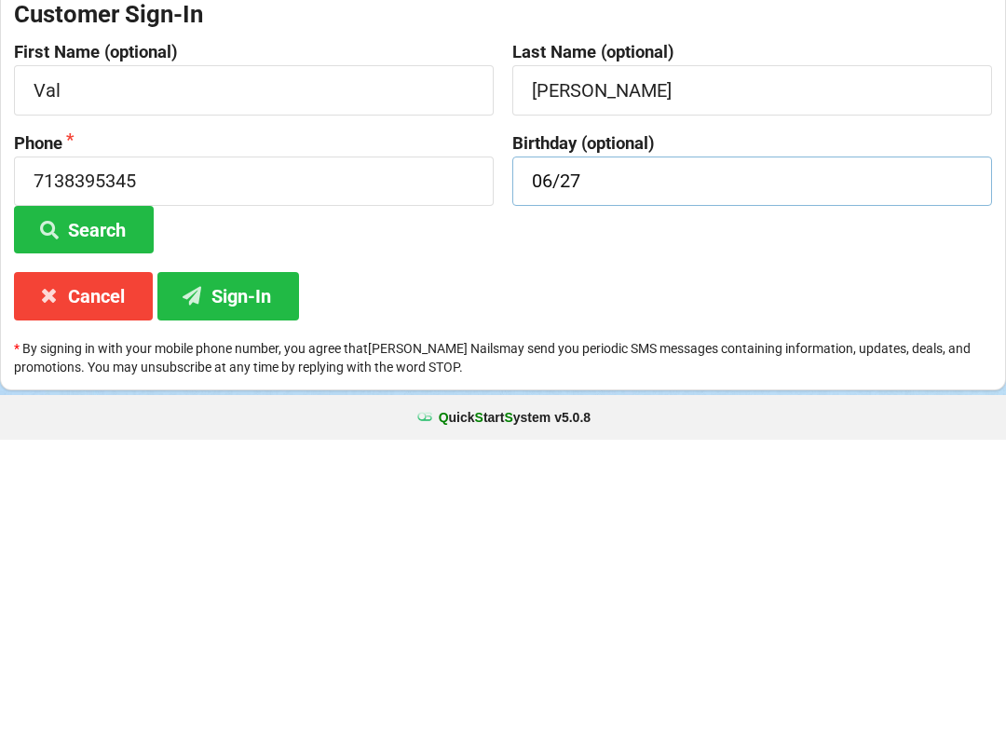
type input "06/27"
click at [242, 568] on button "Sign-In" at bounding box center [228, 591] width 142 height 47
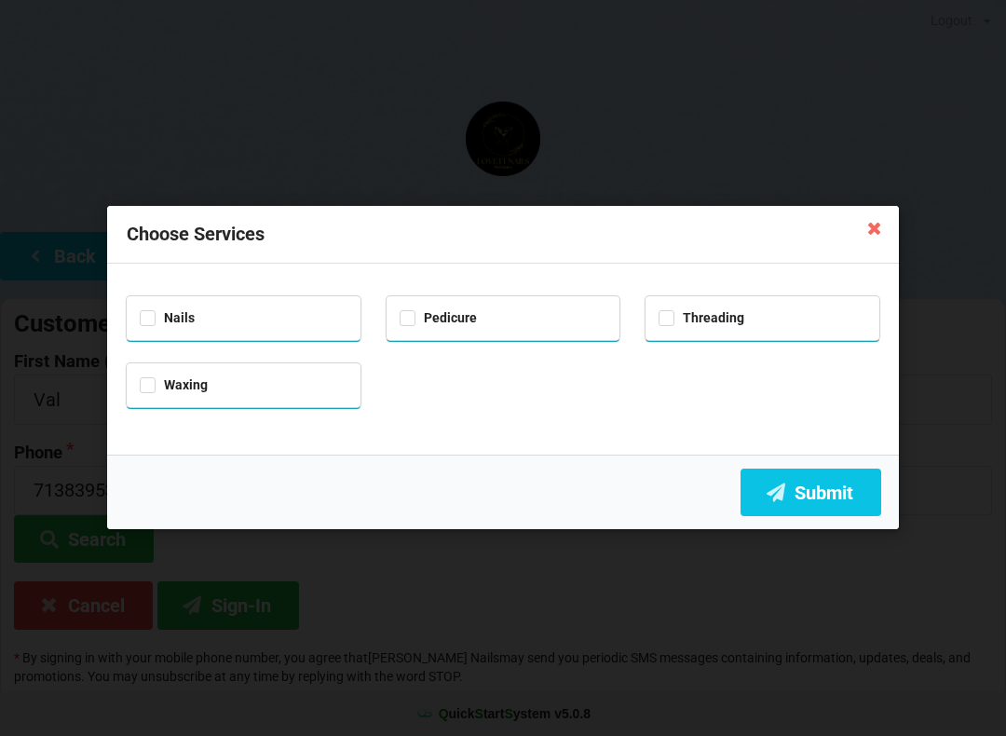
click at [823, 497] on button "Submit" at bounding box center [810, 491] width 141 height 47
